Goal: Task Accomplishment & Management: Manage account settings

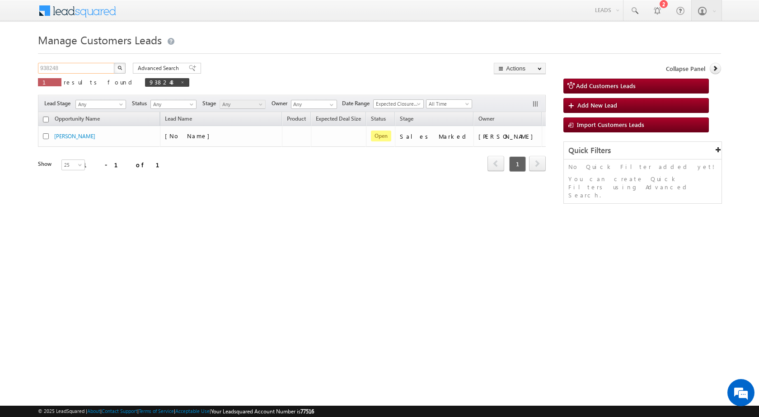
click at [102, 66] on input "938248" at bounding box center [76, 68] width 77 height 11
paste input "05722"
type input "905722"
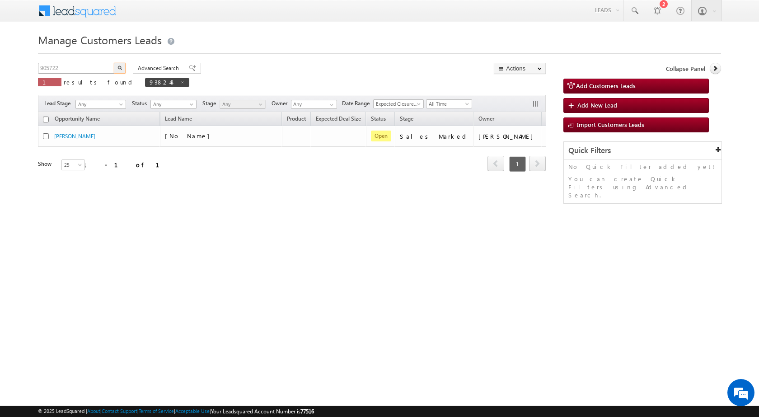
click at [114, 63] on button "button" at bounding box center [120, 68] width 12 height 11
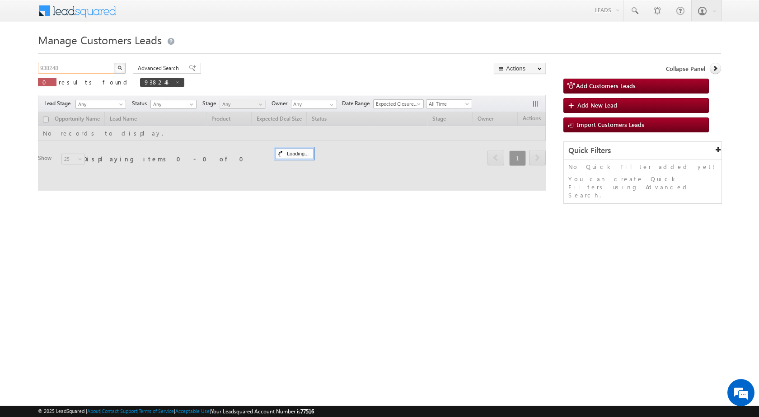
click at [43, 64] on input "938248" at bounding box center [76, 68] width 77 height 11
paste input "05722"
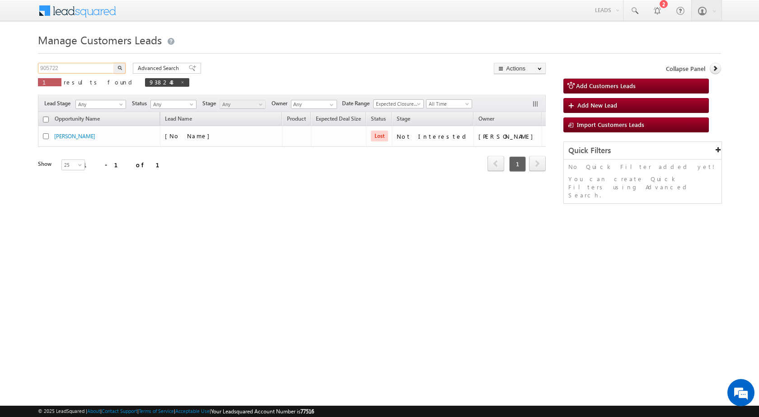
type input "905722"
click at [114, 63] on button "button" at bounding box center [120, 68] width 12 height 11
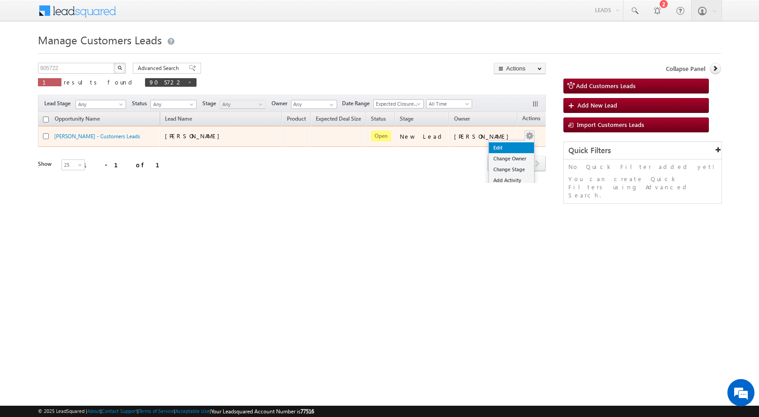
click at [497, 148] on link "Edit" at bounding box center [511, 147] width 45 height 11
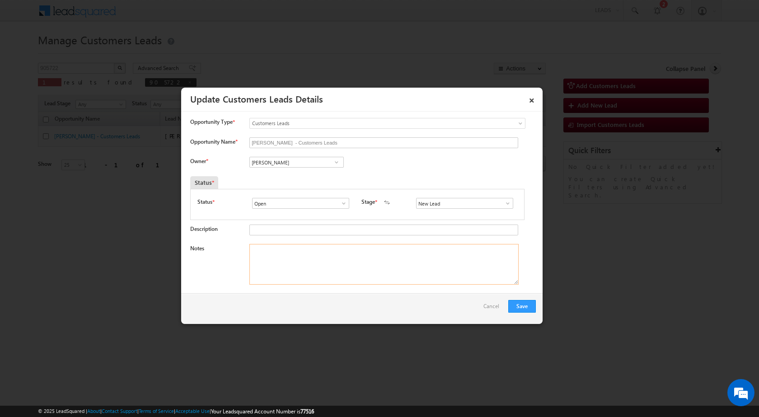
click at [311, 254] on textarea "Notes" at bounding box center [383, 264] width 269 height 41
paste textarea "905722 / [PERSON_NAME] AADE / 9370719152 / P + C / 411057 TO PUNE / PLOT VALUE …"
type textarea "905722 / [PERSON_NAME] AADE / 9370719152 / P + C / 411057 TO PUNE / PLOT VALUE …"
click at [503, 201] on span at bounding box center [507, 203] width 9 height 7
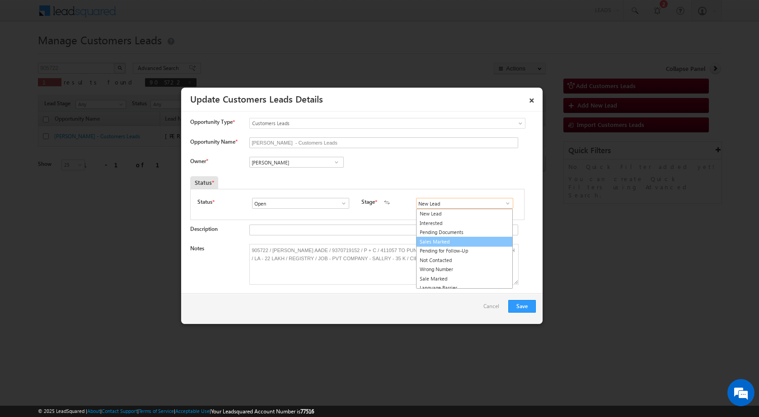
click at [463, 243] on link "Sales Marked" at bounding box center [464, 242] width 97 height 10
type input "Sales Marked"
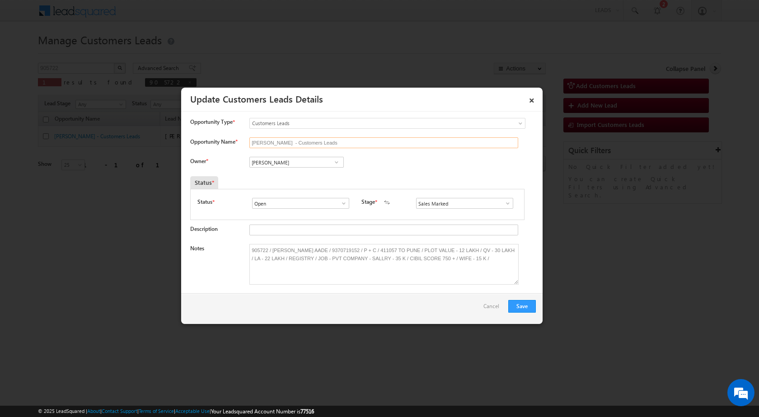
drag, startPoint x: 369, startPoint y: 144, endPoint x: 247, endPoint y: 152, distance: 122.6
click at [247, 152] on div "Opportunity Name * [PERSON_NAME] - Customers Leads" at bounding box center [362, 144] width 345 height 15
type input "[PERSON_NAME] AADE"
click at [301, 162] on input "[PERSON_NAME]" at bounding box center [296, 162] width 94 height 11
paste input "[PERSON_NAME][EMAIL_ADDRESS][PERSON_NAME][DOMAIN_NAME]"
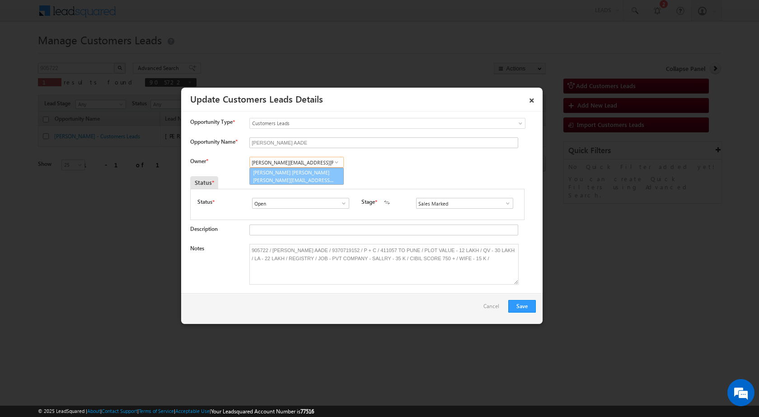
click at [292, 176] on link "[PERSON_NAME] [PERSON_NAME] [PERSON_NAME][EMAIL_ADDRESS][PERSON_NAME][DOMAIN_NA…" at bounding box center [296, 176] width 94 height 17
type input "[PERSON_NAME] [PERSON_NAME]"
click at [517, 305] on button "Save" at bounding box center [522, 306] width 28 height 13
